Goal: Task Accomplishment & Management: Use online tool/utility

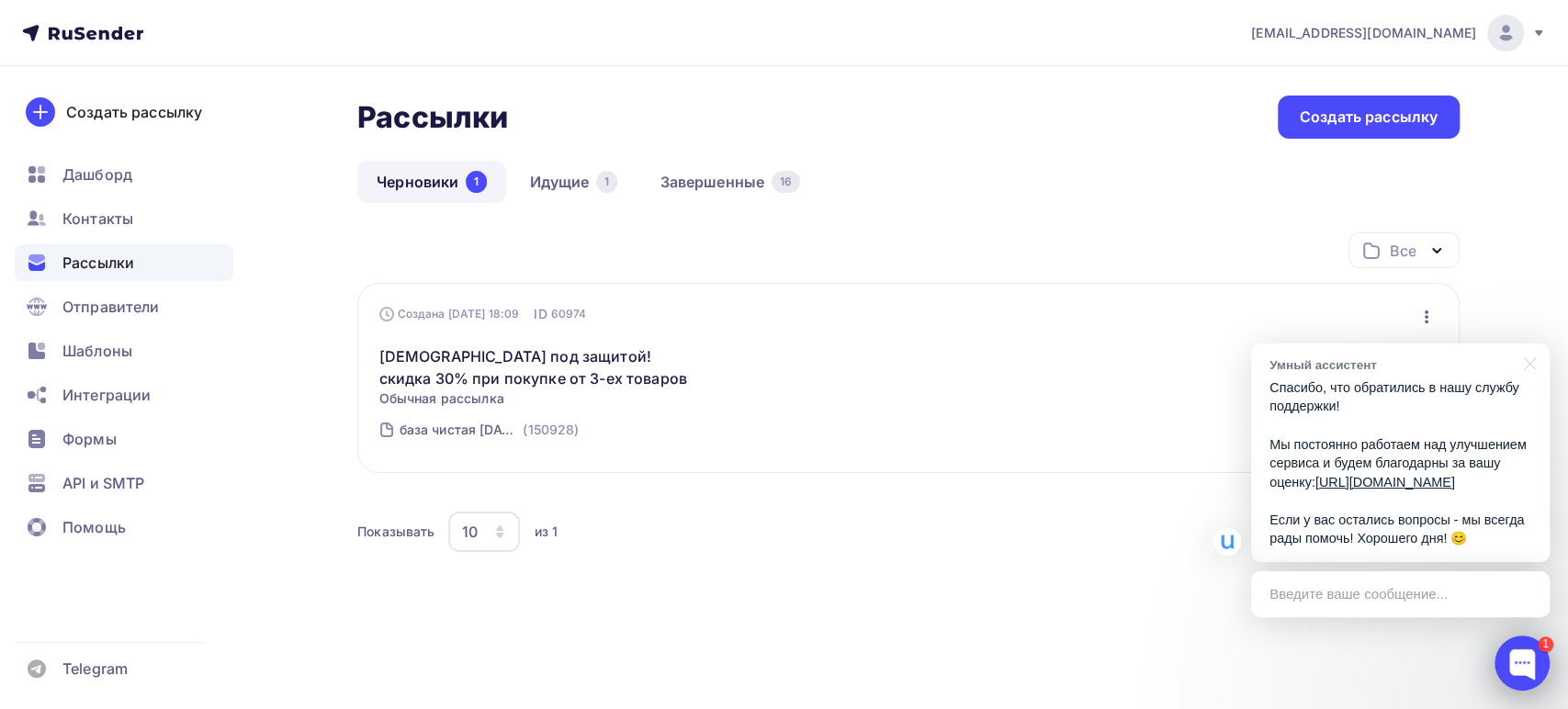
click at [1543, 645] on div "1" at bounding box center [1546, 644] width 15 height 15
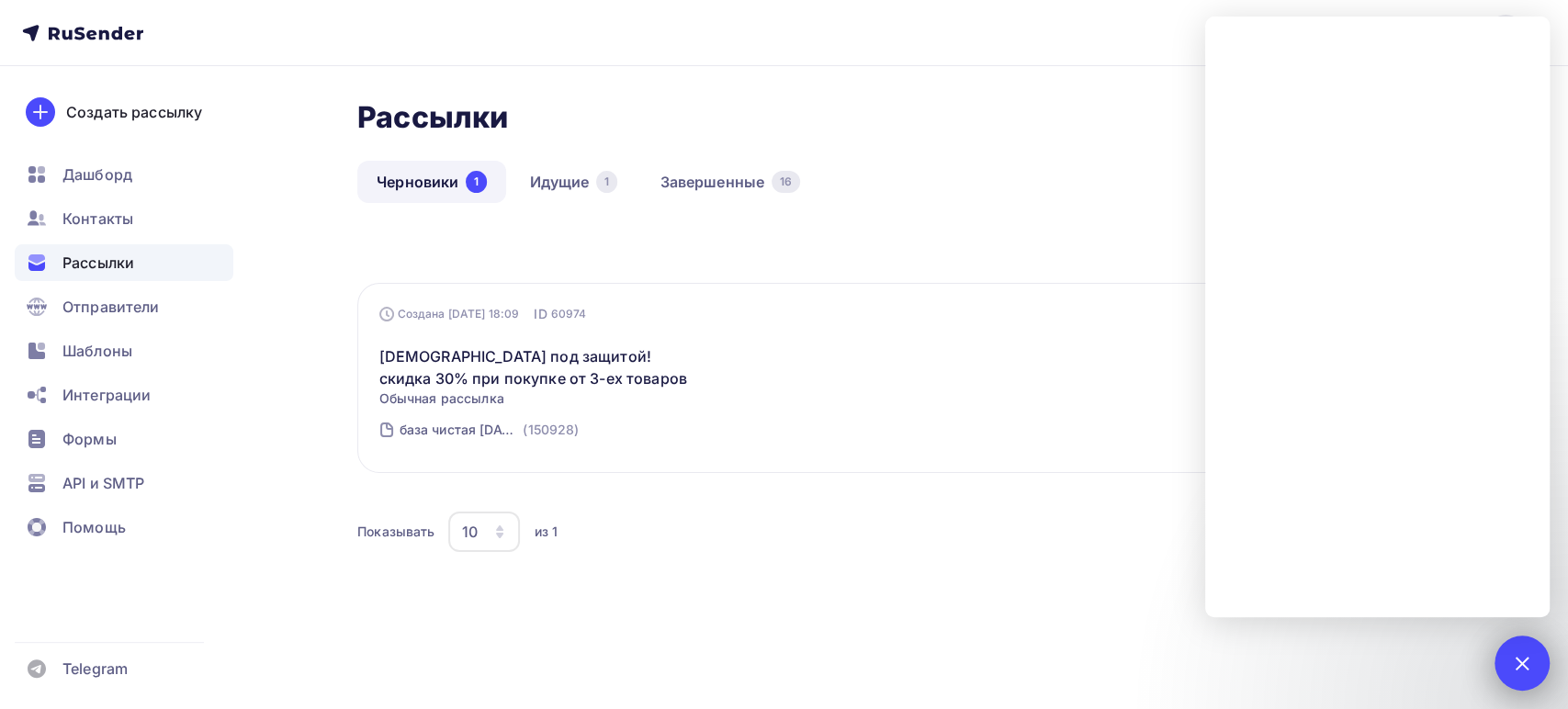
click at [1530, 652] on div "1" at bounding box center [1522, 663] width 55 height 55
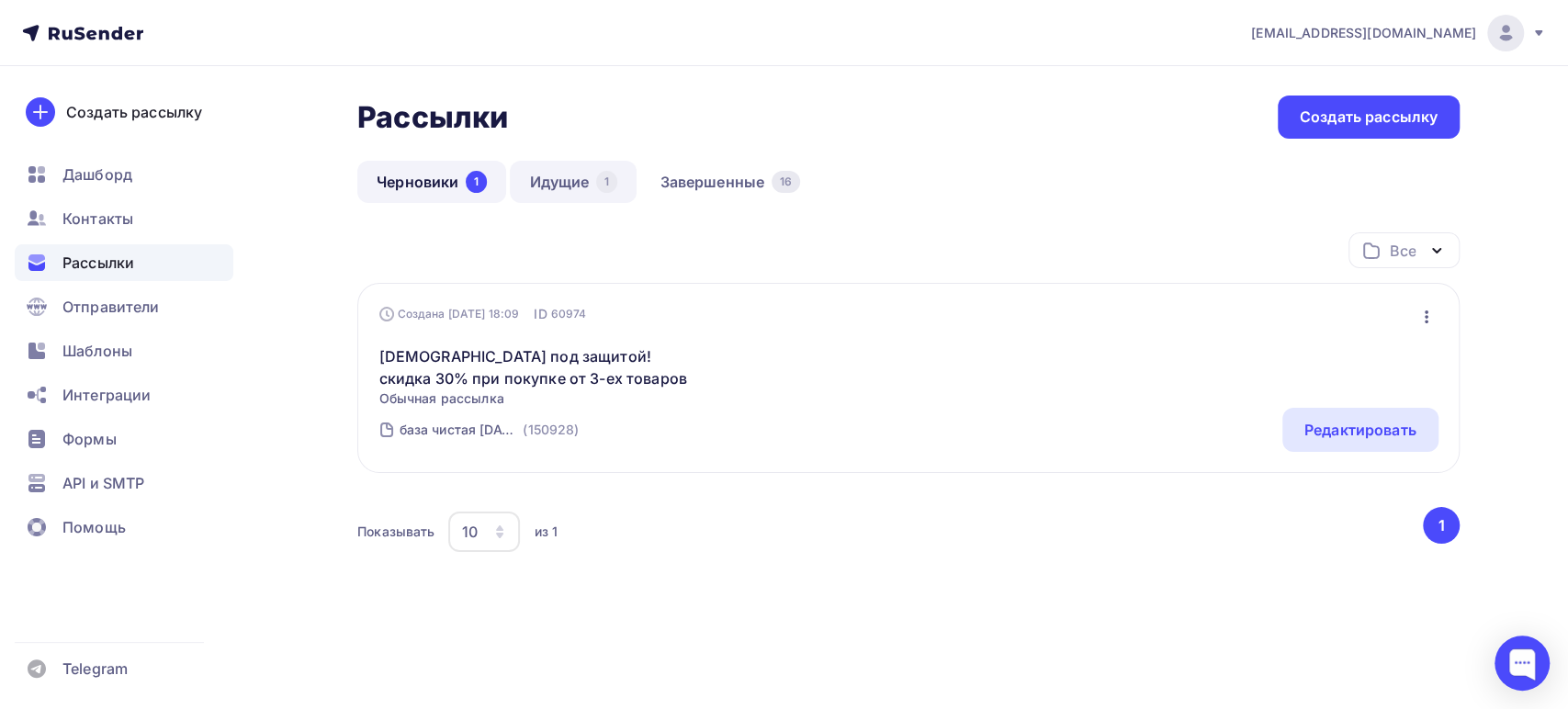
click at [580, 179] on link "Идущие 1" at bounding box center [572, 182] width 127 height 43
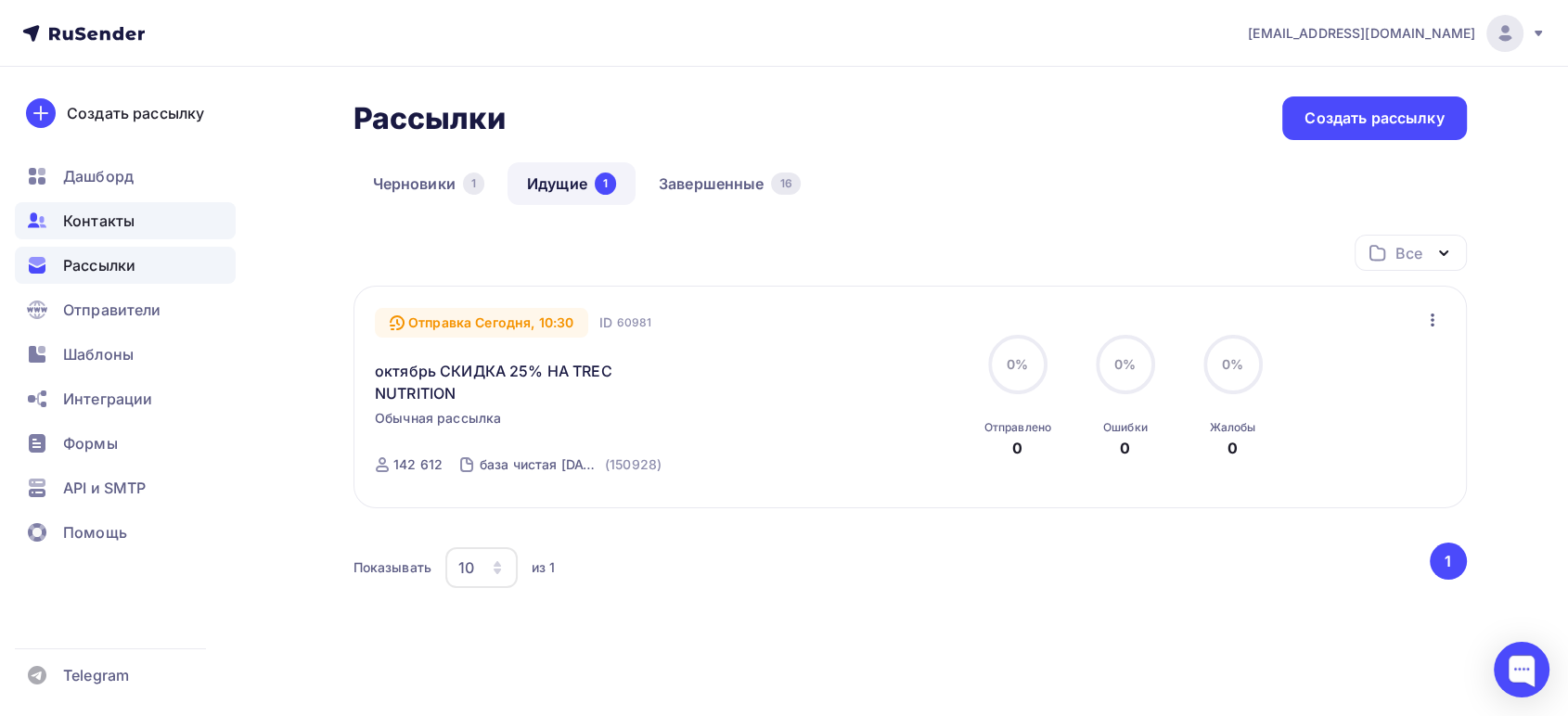
click at [112, 215] on span "Контакты" at bounding box center [98, 220] width 71 height 22
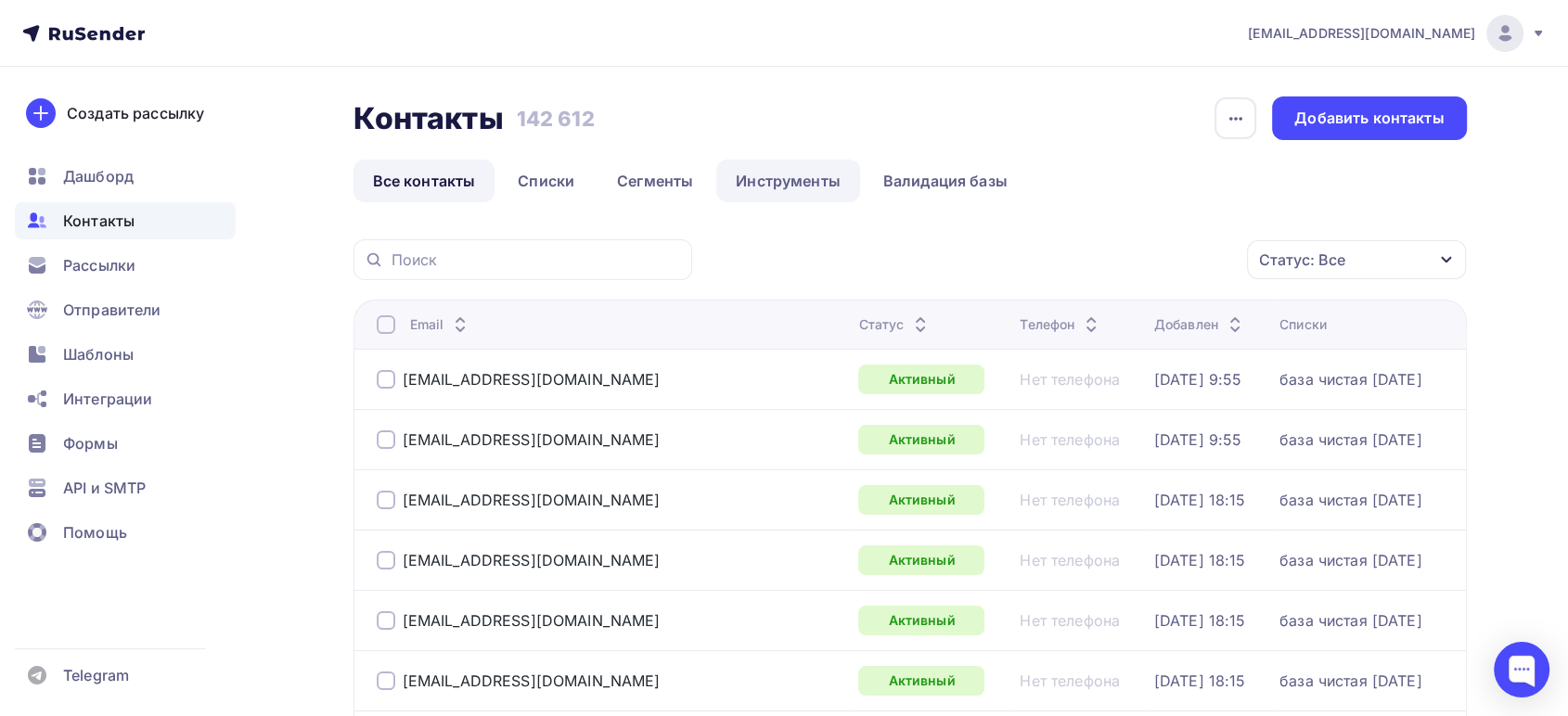
click at [772, 182] on link "Инструменты" at bounding box center [787, 181] width 144 height 43
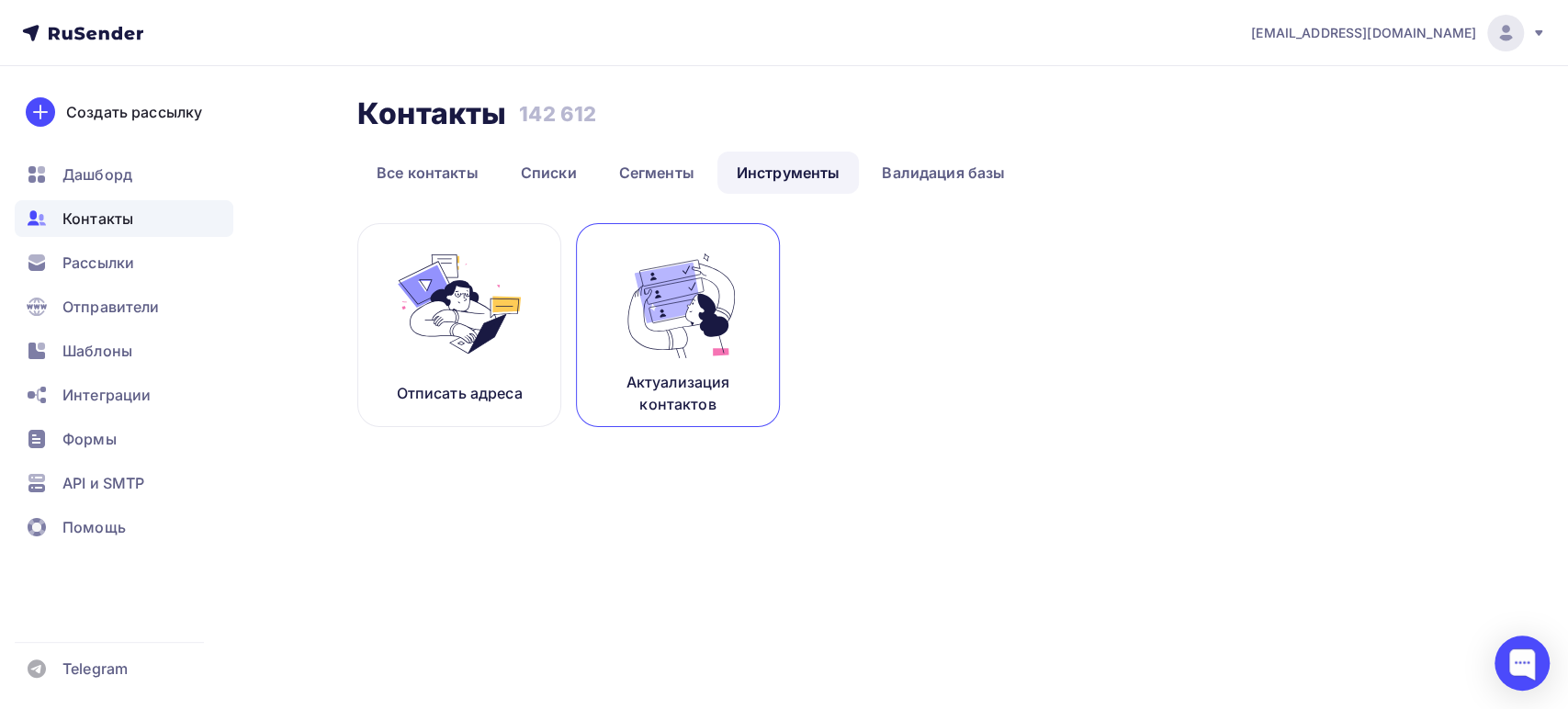
click at [649, 335] on img at bounding box center [677, 303] width 123 height 115
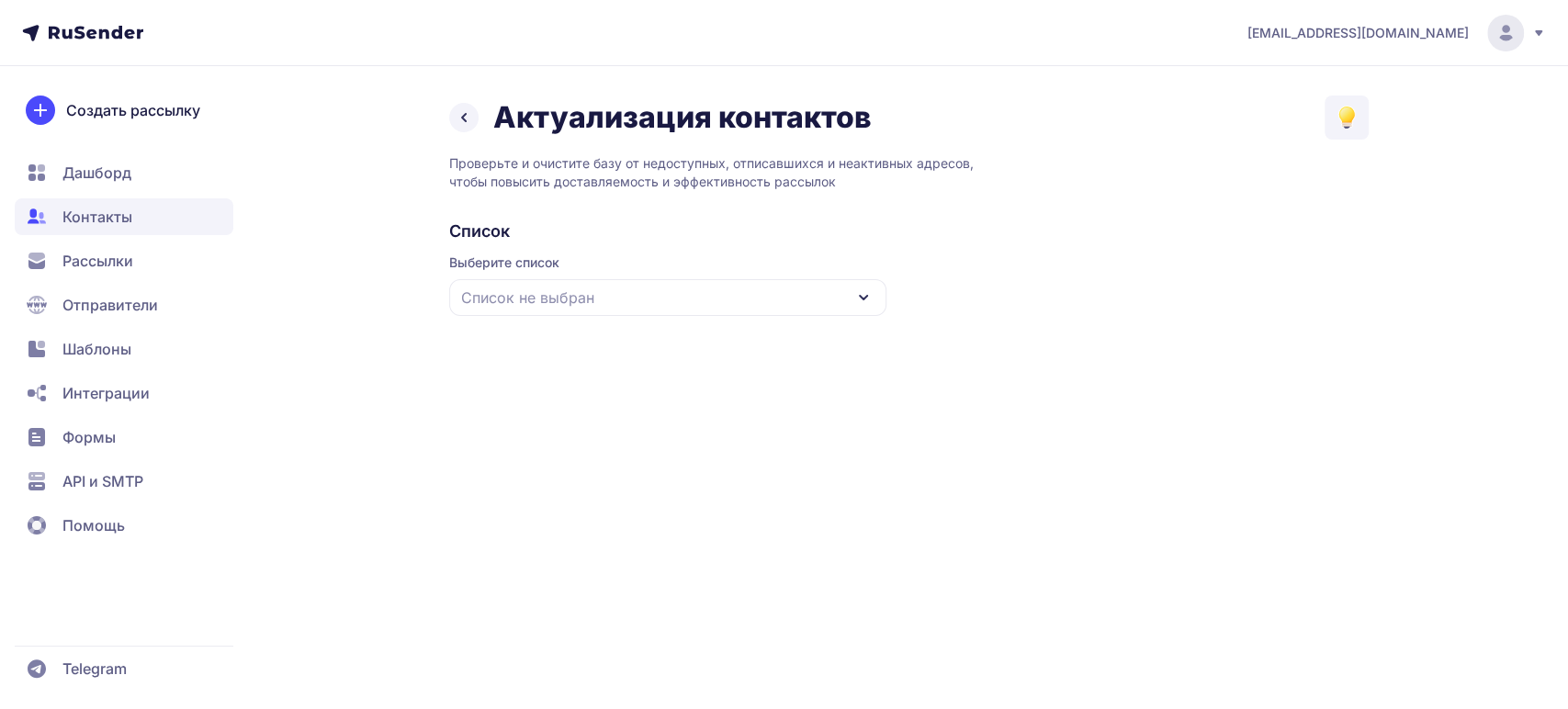
click at [604, 294] on div "Список не выбран" at bounding box center [667, 297] width 437 height 37
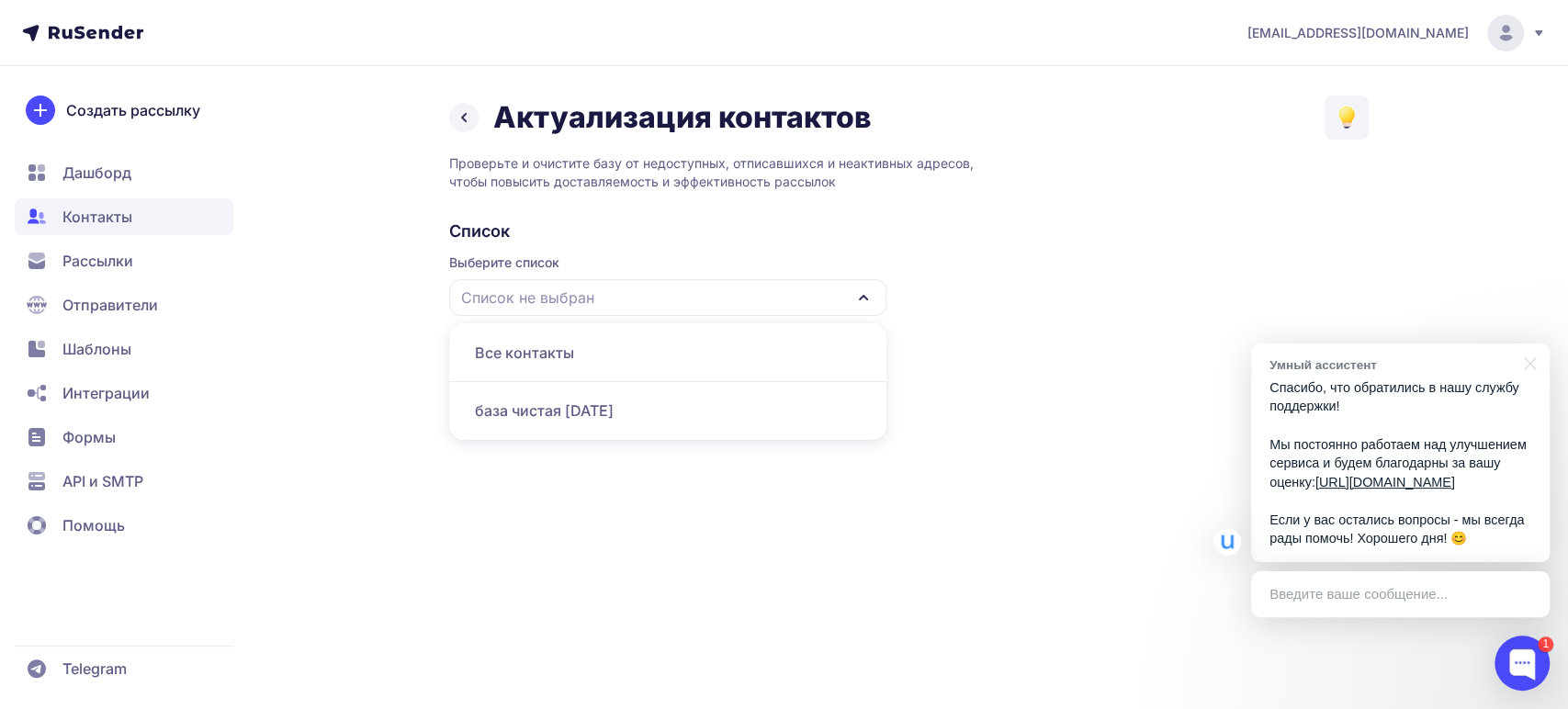
click at [581, 404] on div "база чистая [DATE]" at bounding box center [667, 411] width 415 height 45
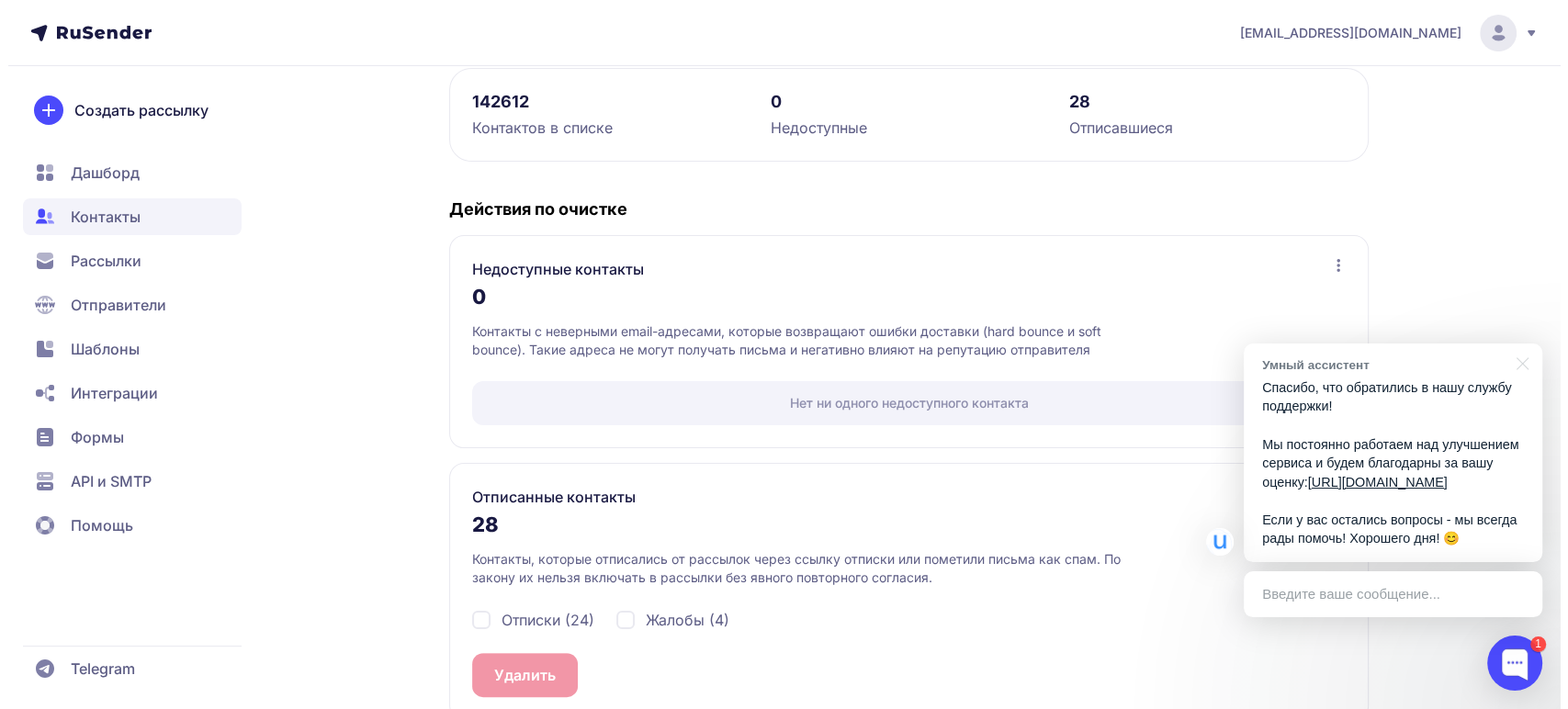
scroll to position [293, 0]
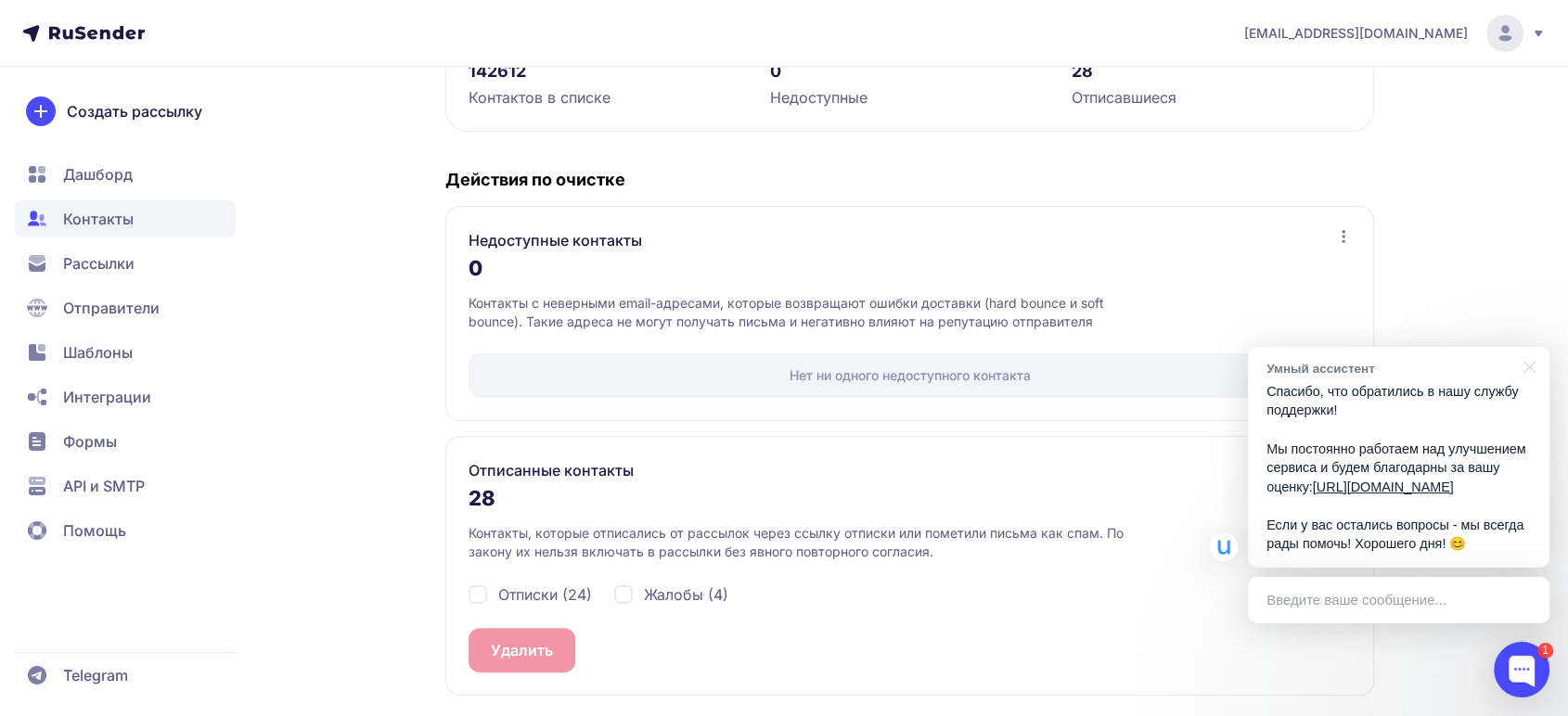
click at [528, 595] on span "Отписки (24)" at bounding box center [545, 595] width 94 height 22
checkbox input "true"
click at [643, 597] on div "Жалобы (4)" at bounding box center [671, 595] width 114 height 22
checkbox input "true"
click at [530, 638] on button "Удалить 28" at bounding box center [531, 650] width 125 height 45
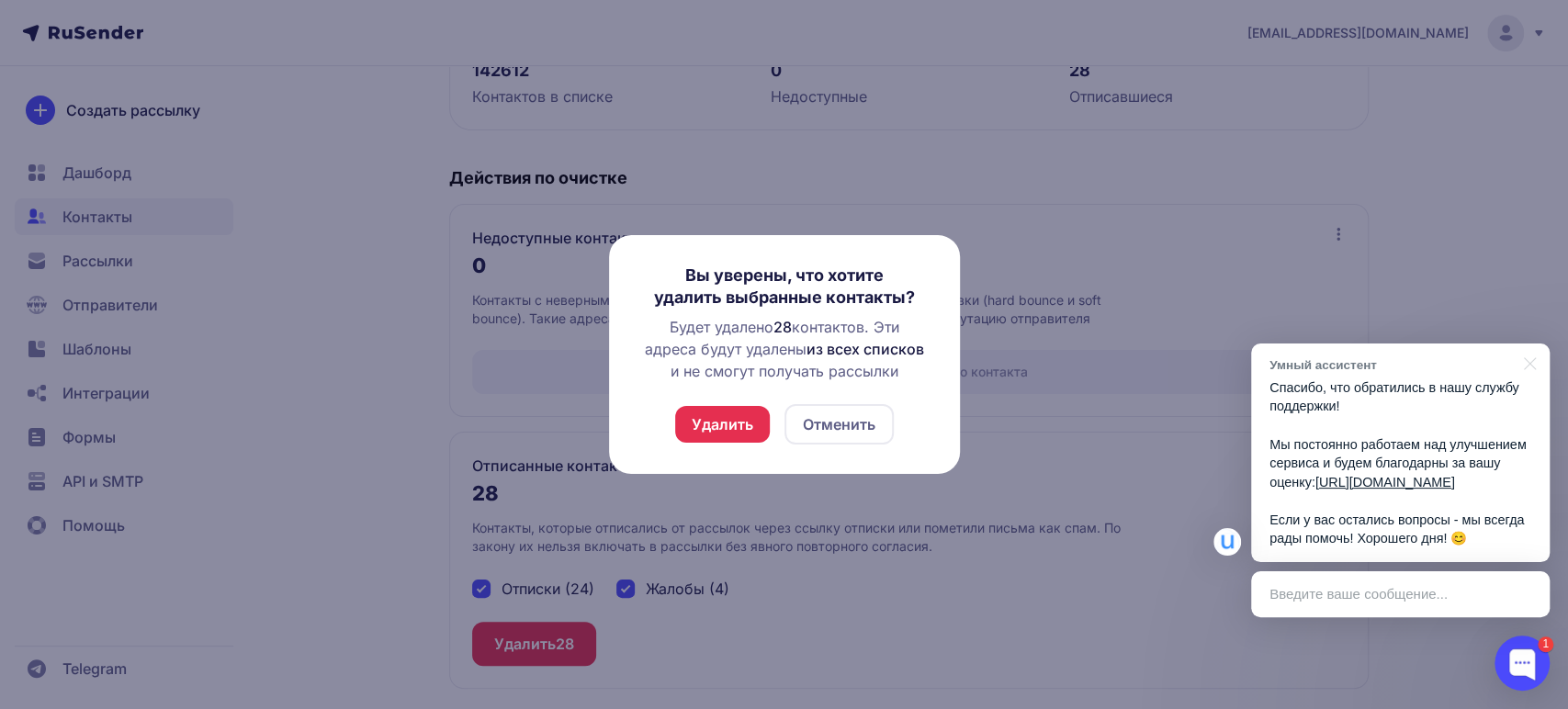
click at [720, 409] on button "Удалить" at bounding box center [723, 424] width 95 height 37
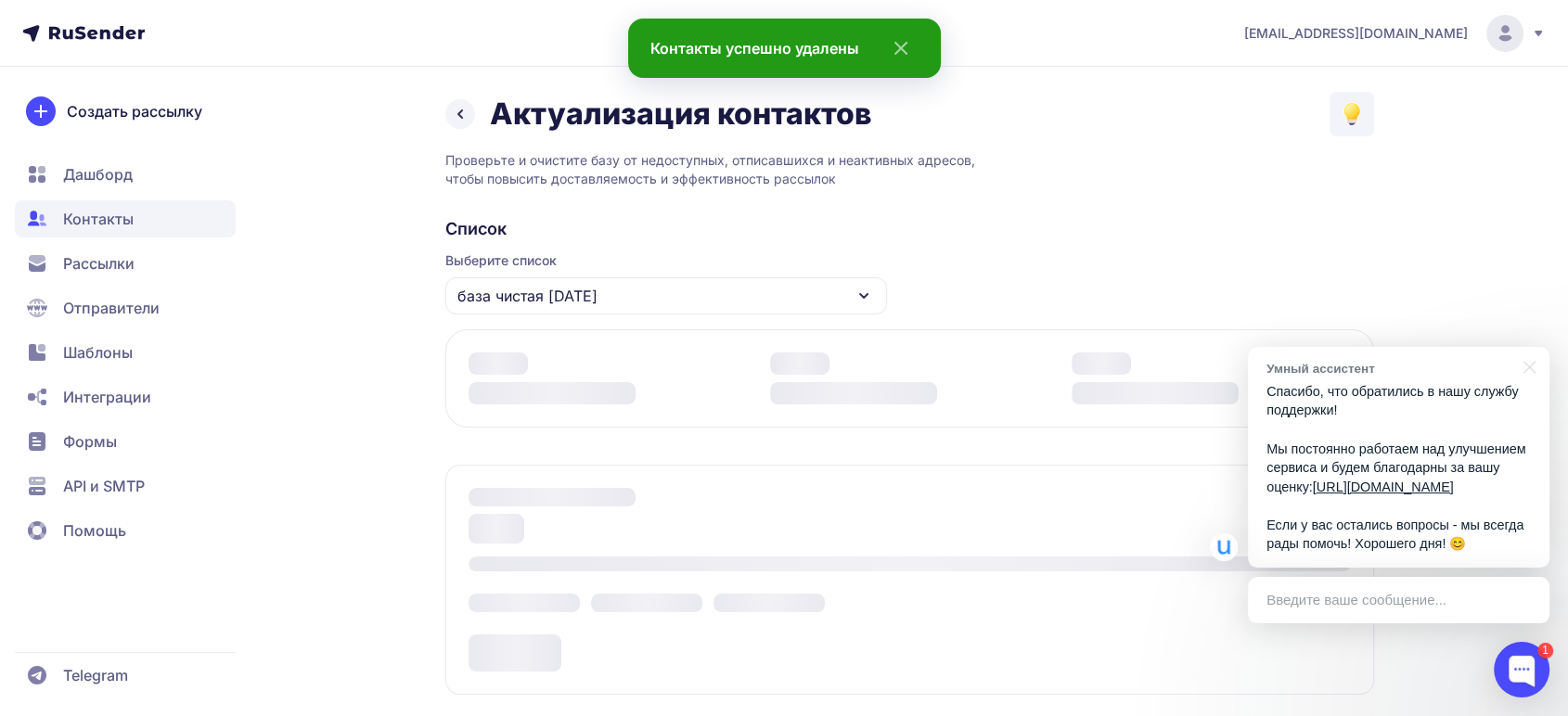
scroll to position [252, 0]
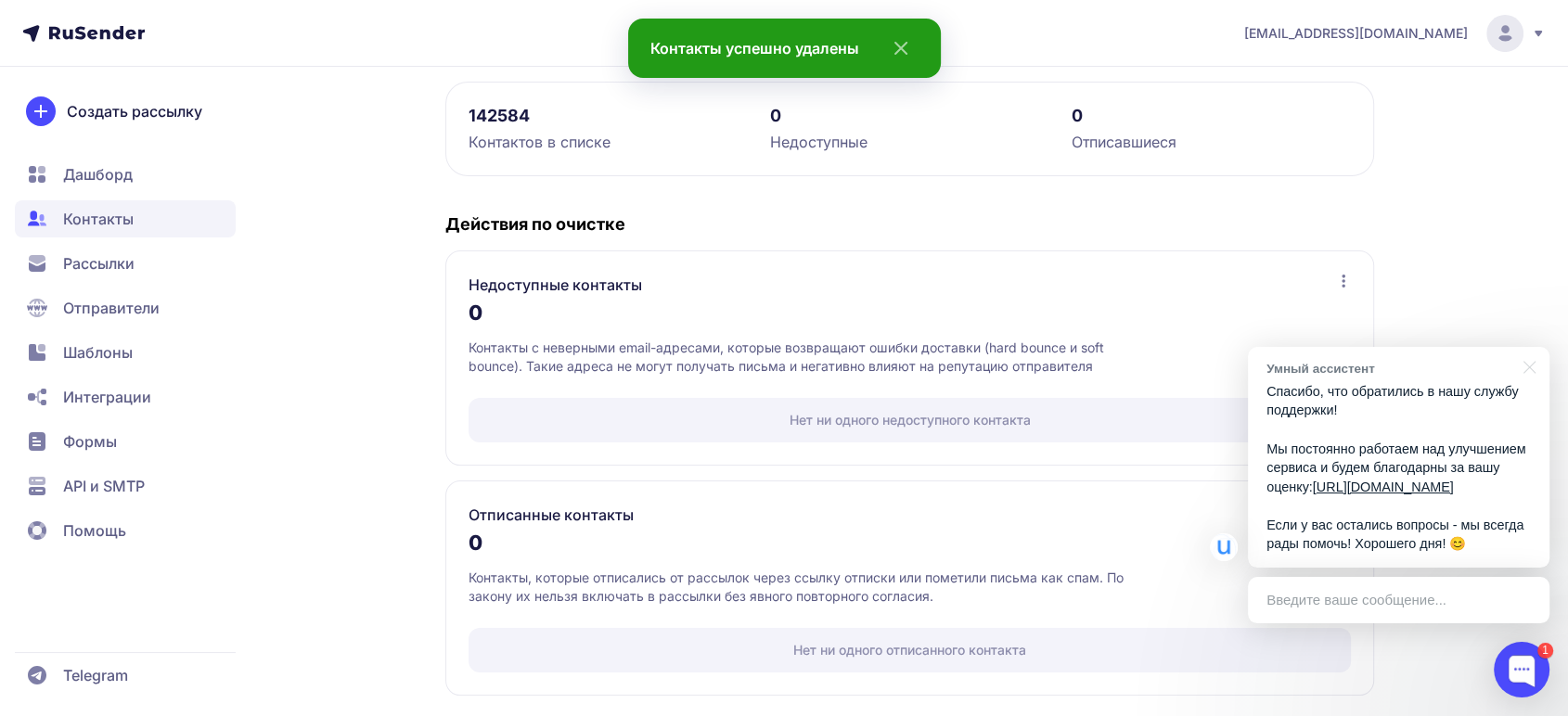
click at [138, 167] on span "Дашборд" at bounding box center [125, 174] width 221 height 37
